Goal: Information Seeking & Learning: Find specific fact

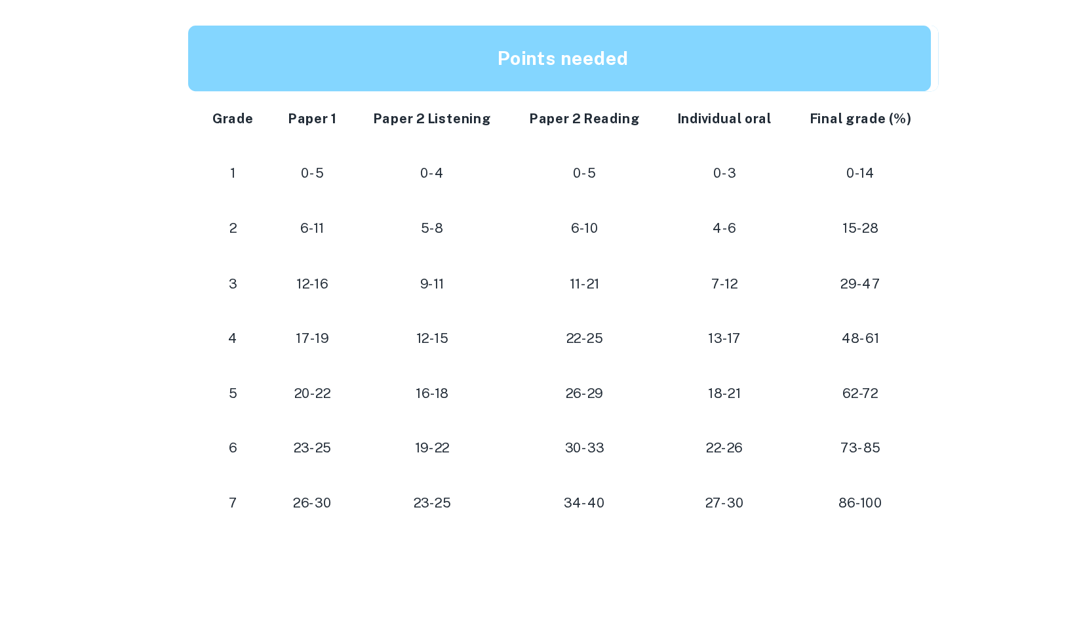
scroll to position [562, 0]
drag, startPoint x: 443, startPoint y: 418, endPoint x: 456, endPoint y: 417, distance: 13.2
click at [456, 417] on p "12-15" at bounding box center [449, 421] width 89 height 18
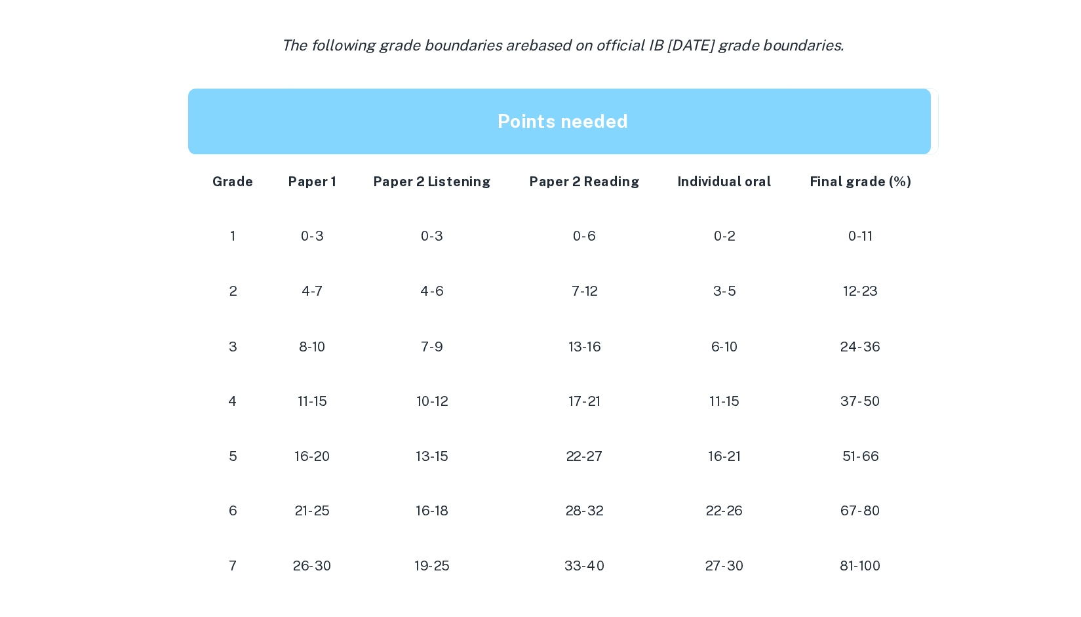
scroll to position [1027, 0]
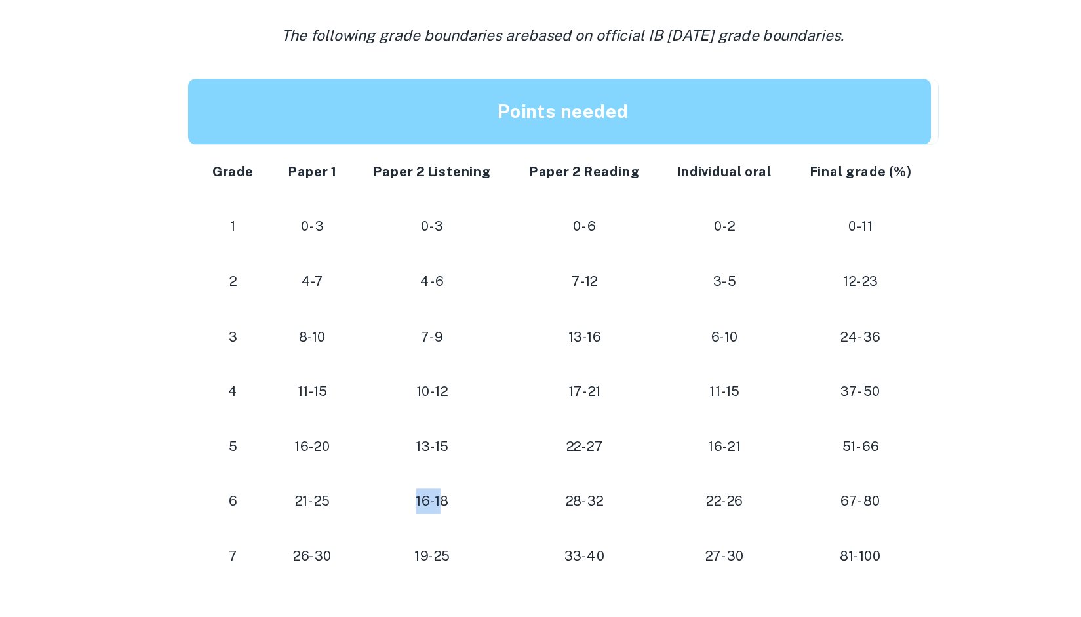
drag, startPoint x: 436, startPoint y: 540, endPoint x: 457, endPoint y: 537, distance: 21.1
click at [457, 537] on p "16-18" at bounding box center [449, 536] width 89 height 18
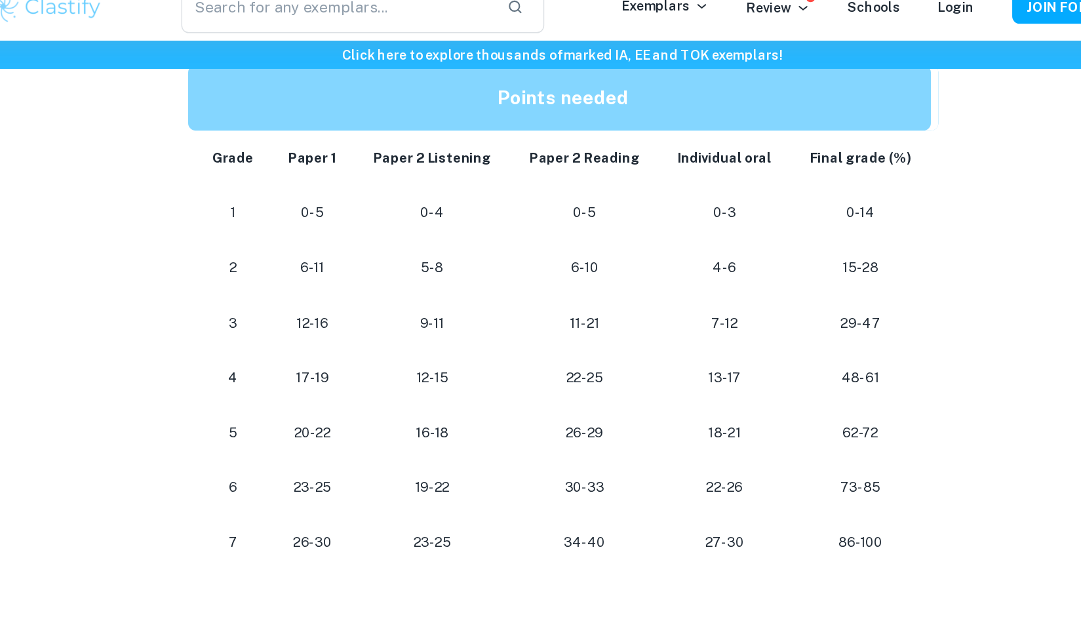
scroll to position [700, 0]
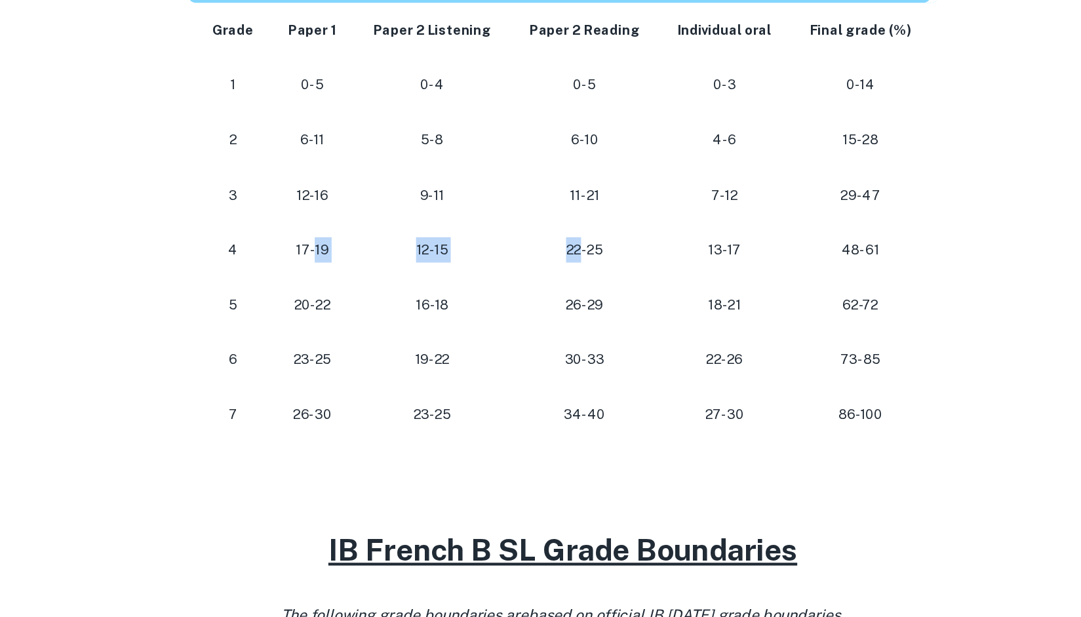
drag, startPoint x: 368, startPoint y: 285, endPoint x: 552, endPoint y: 281, distance: 184.3
click at [552, 281] on tr "[PHONE_NUMBER] [PHONE_NUMBER] 48-61" at bounding box center [541, 283] width 524 height 39
click at [552, 281] on p "22-25" at bounding box center [556, 283] width 83 height 18
drag, startPoint x: 434, startPoint y: 277, endPoint x: 478, endPoint y: 274, distance: 44.0
click at [478, 274] on p "12-15" at bounding box center [449, 283] width 89 height 18
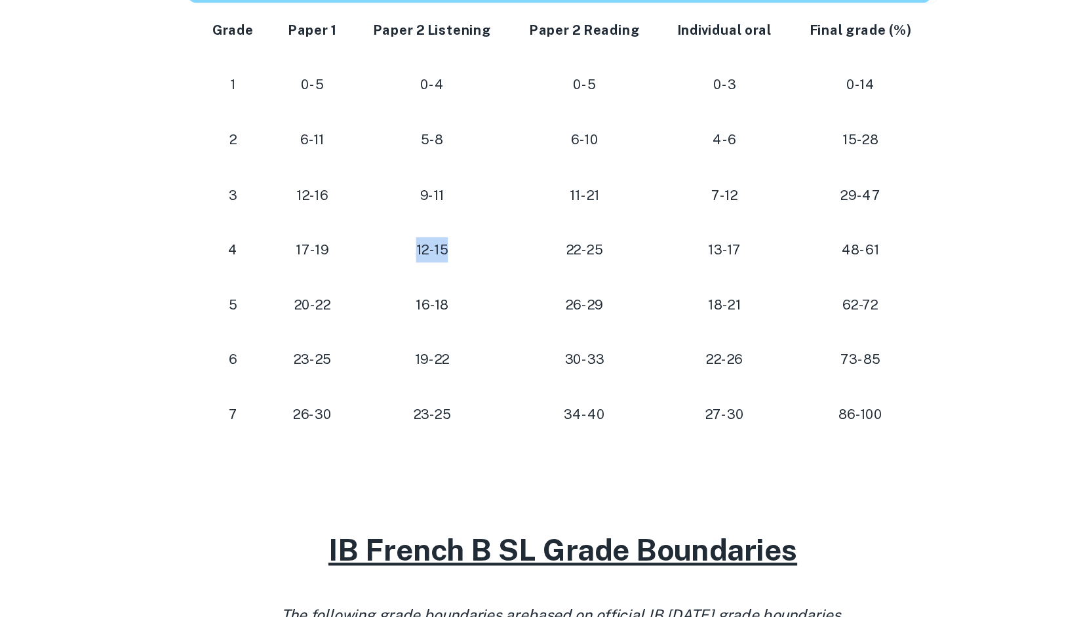
click at [478, 274] on p "12-15" at bounding box center [449, 283] width 89 height 18
drag, startPoint x: 444, startPoint y: 279, endPoint x: 457, endPoint y: 281, distance: 12.7
click at [457, 281] on p "12-15" at bounding box center [449, 283] width 89 height 18
drag, startPoint x: 547, startPoint y: 282, endPoint x: 561, endPoint y: 279, distance: 14.2
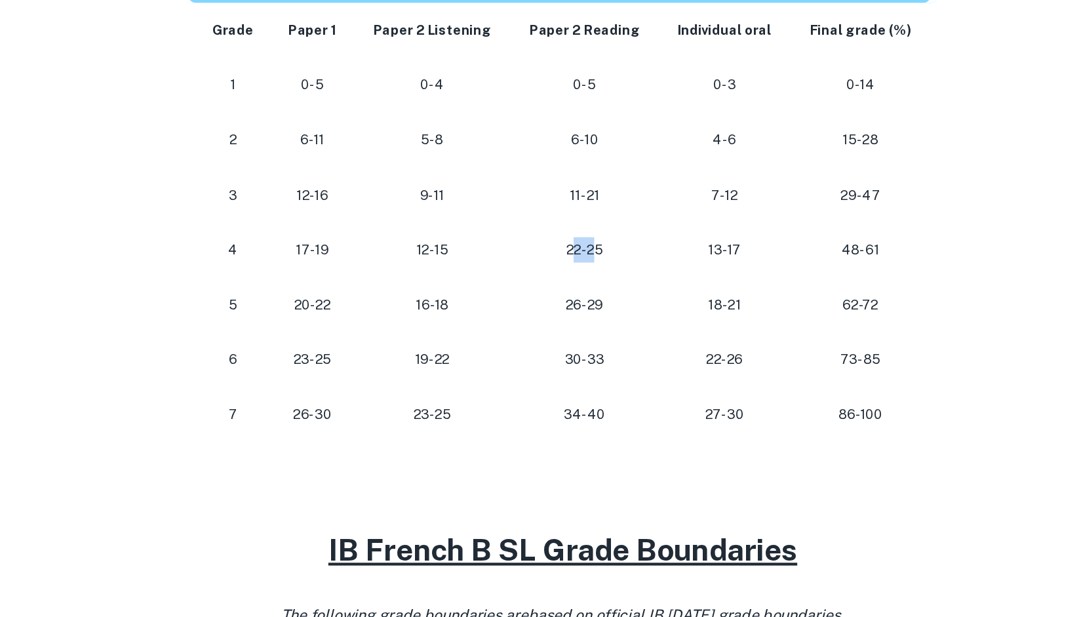
click at [561, 279] on p "22-25" at bounding box center [556, 283] width 83 height 18
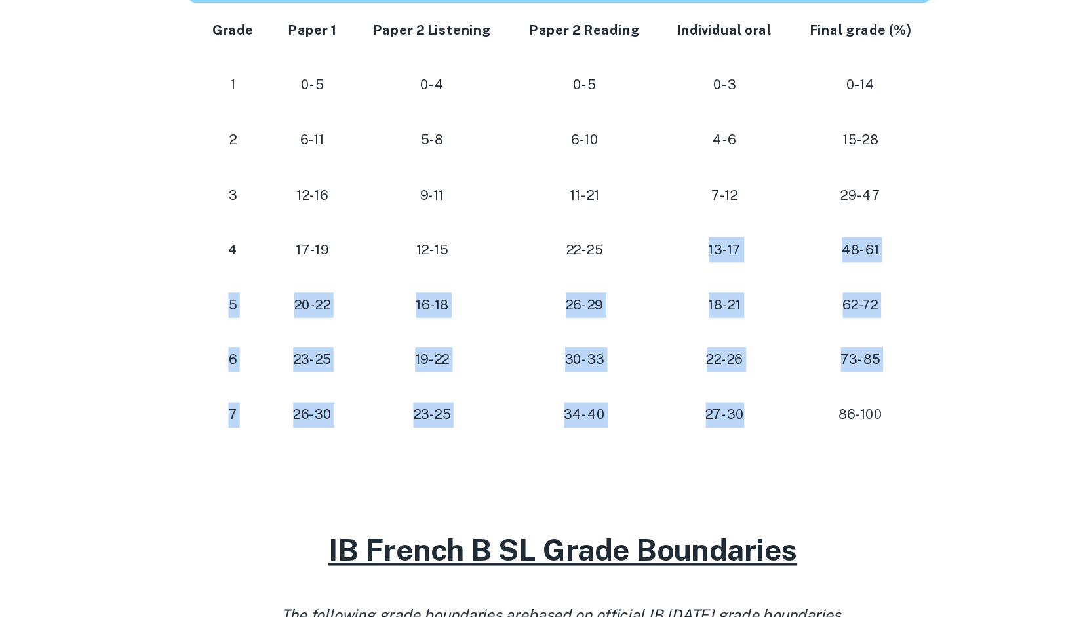
drag, startPoint x: 644, startPoint y: 283, endPoint x: 679, endPoint y: 385, distance: 108.6
click at [679, 385] on tbody "Grade Paper 1 Paper 2 Listening Paper 2 Reading Individual oral Final grade (%)…" at bounding box center [541, 263] width 524 height 307
click at [679, 385] on td "27-30" at bounding box center [654, 398] width 92 height 39
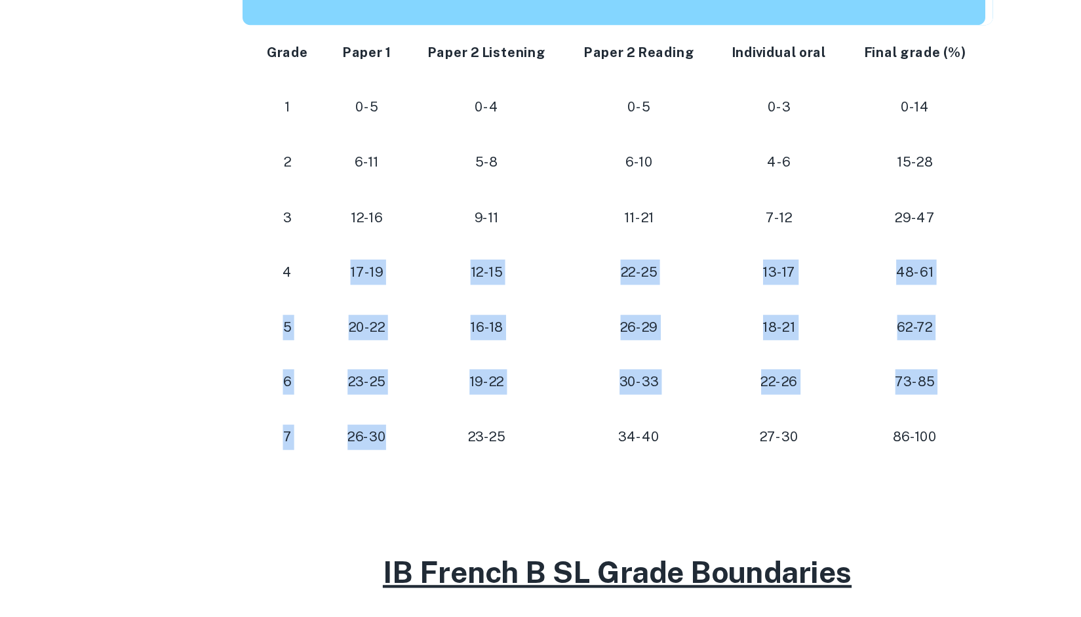
drag, startPoint x: 384, startPoint y: 397, endPoint x: 357, endPoint y: 289, distance: 111.5
click at [357, 289] on tbody "Grade Paper 1 Paper 2 Listening Paper 2 Reading Individual oral Final grade (%)…" at bounding box center [541, 263] width 524 height 307
click at [357, 289] on p "17-19" at bounding box center [365, 283] width 37 height 18
drag, startPoint x: 357, startPoint y: 289, endPoint x: 380, endPoint y: 391, distance: 104.3
click at [380, 391] on tbody "Grade Paper 1 Paper 2 Listening Paper 2 Reading Individual oral Final grade (%)…" at bounding box center [541, 263] width 524 height 307
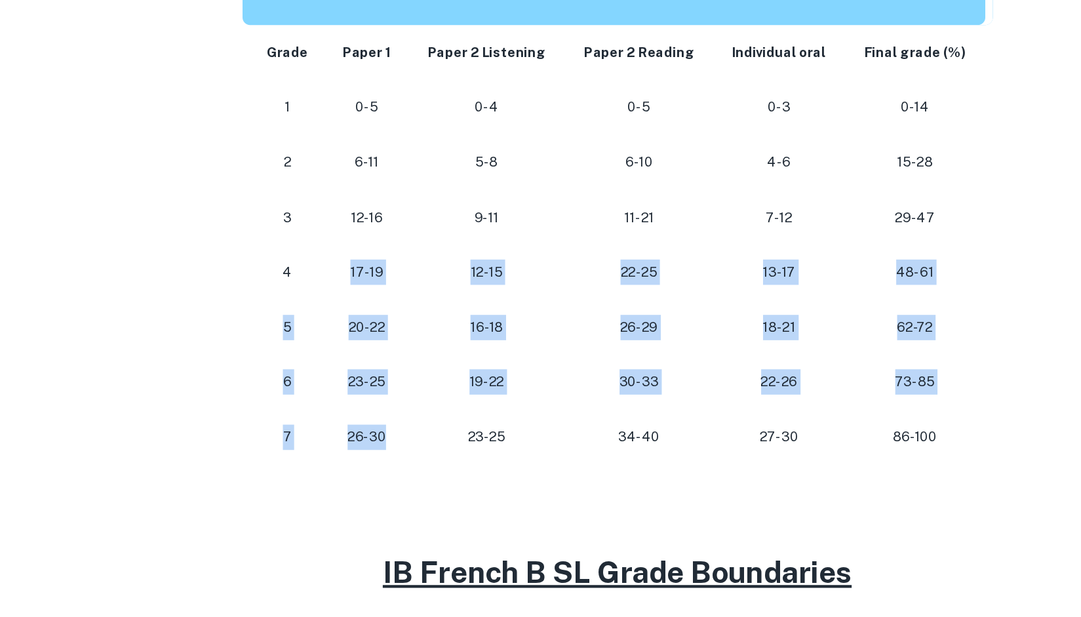
click at [380, 391] on p "26-30" at bounding box center [365, 398] width 37 height 18
